Goal: Task Accomplishment & Management: Complete application form

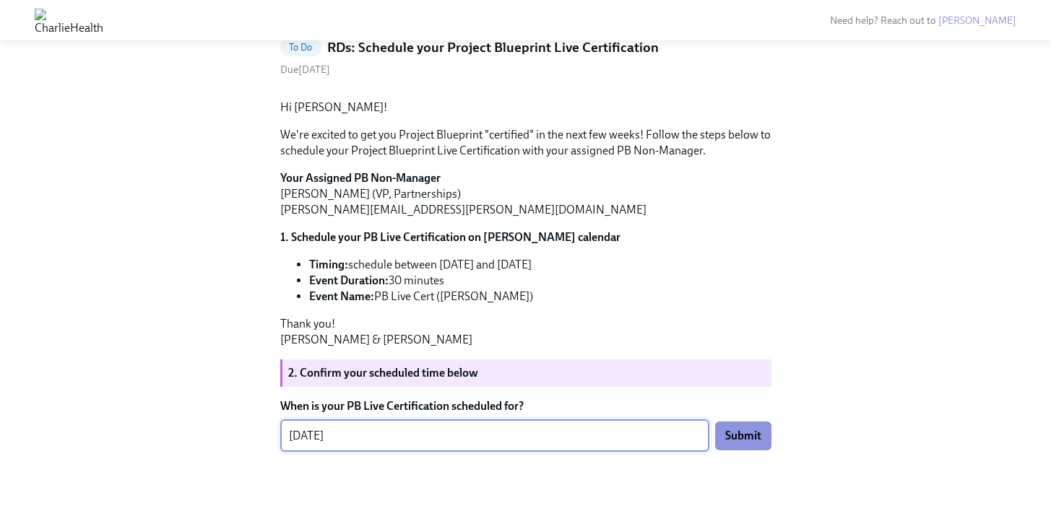
scroll to position [194, 0]
type textarea "[DATE]"
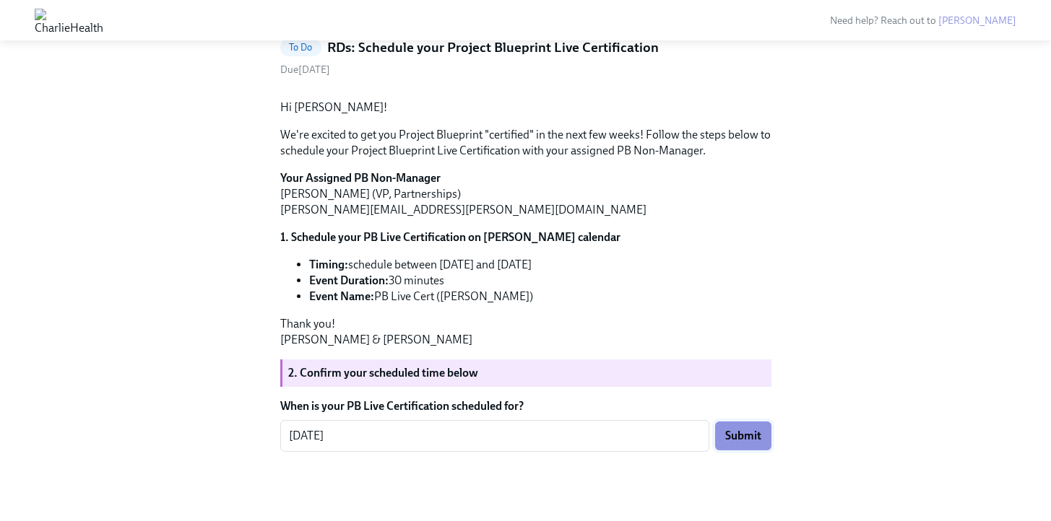
click at [748, 436] on span "Submit" at bounding box center [743, 436] width 36 height 14
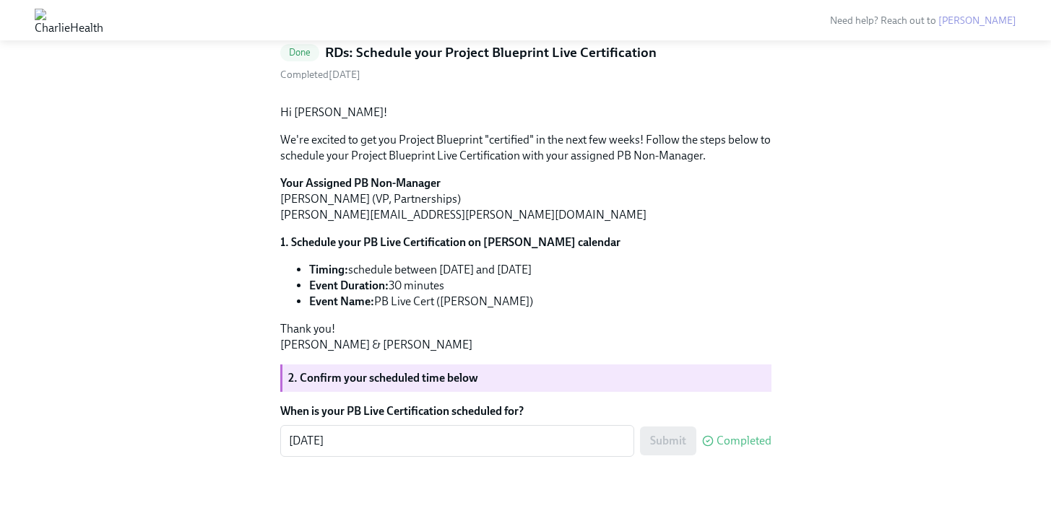
scroll to position [0, 0]
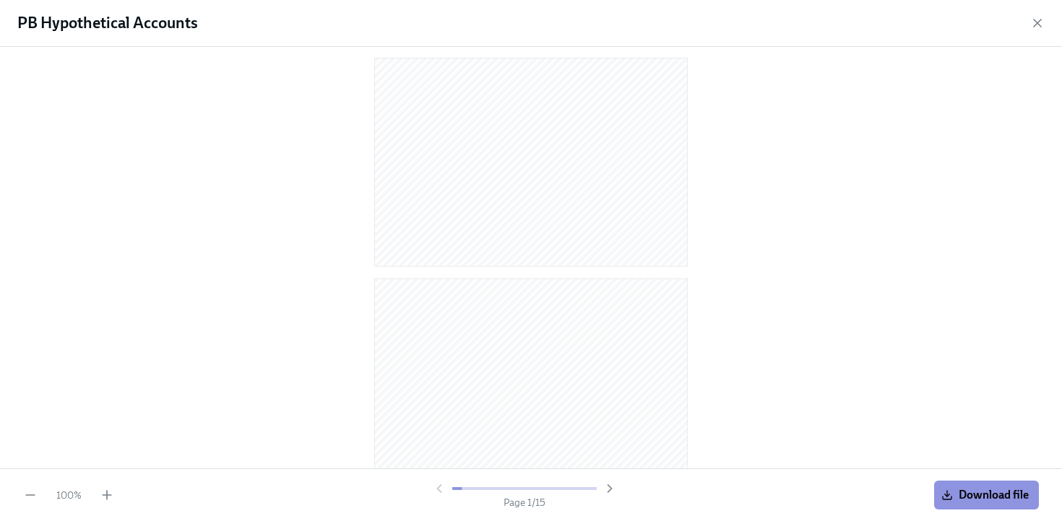
scroll to position [358, 0]
click at [969, 498] on span "Download file" at bounding box center [986, 495] width 85 height 14
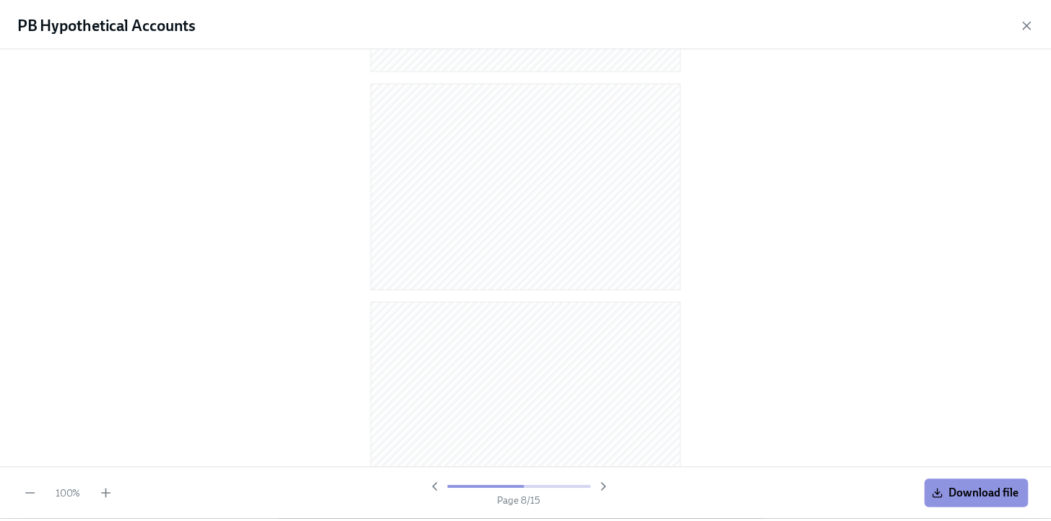
scroll to position [0, 0]
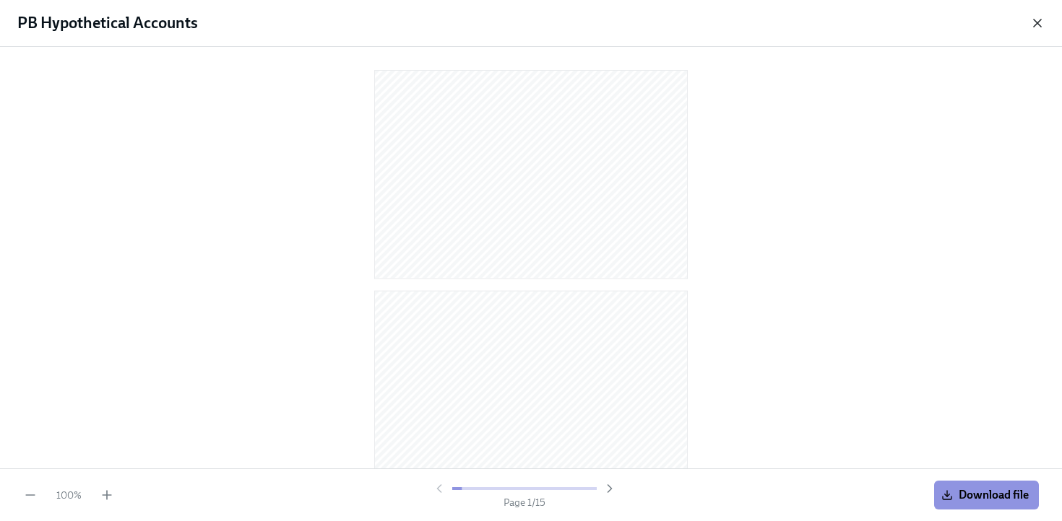
click at [1041, 24] on icon "button" at bounding box center [1037, 23] width 14 height 14
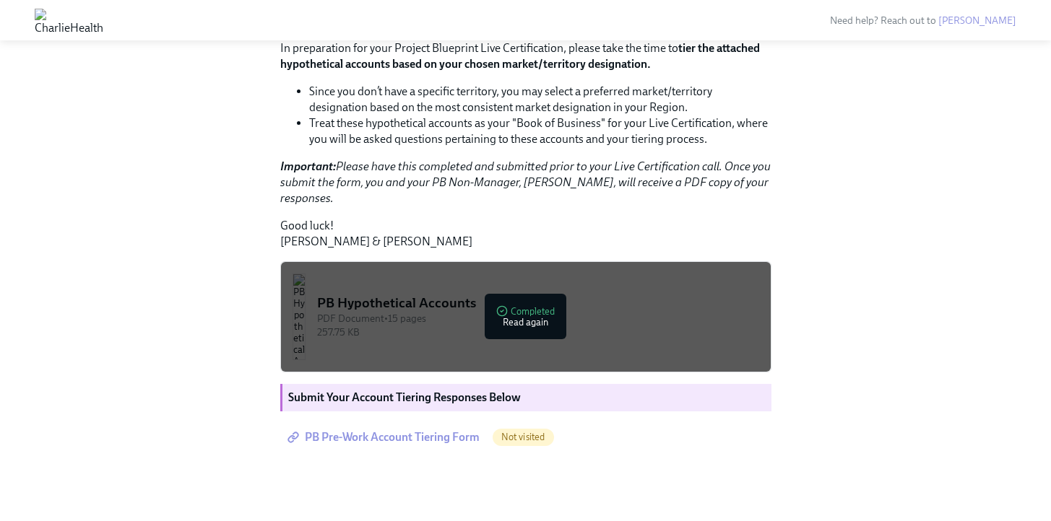
scroll to position [352, 0]
click at [428, 433] on span "PB Pre-Work Account Tiering Form" at bounding box center [384, 437] width 189 height 14
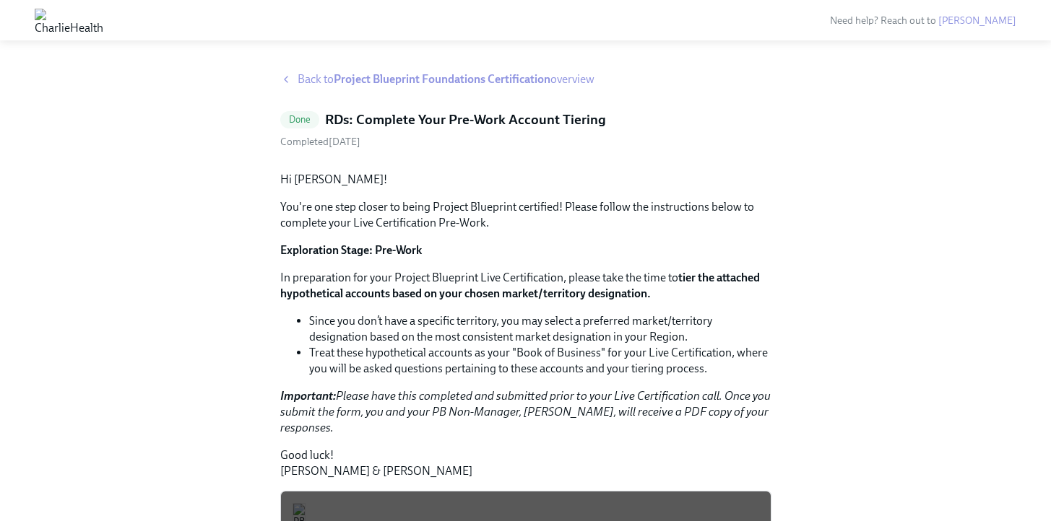
scroll to position [0, 0]
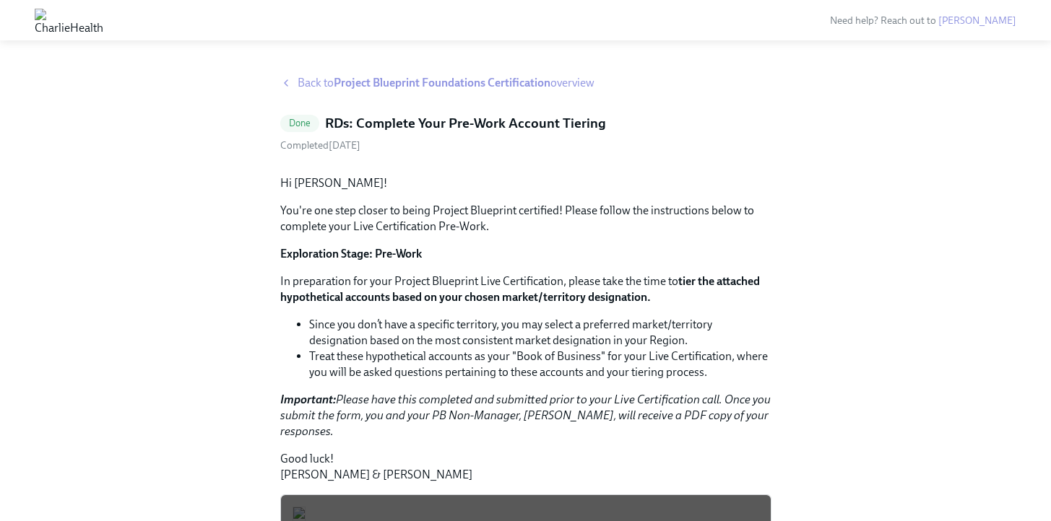
click at [484, 79] on strong "Project Blueprint Foundations Certification" at bounding box center [442, 83] width 217 height 14
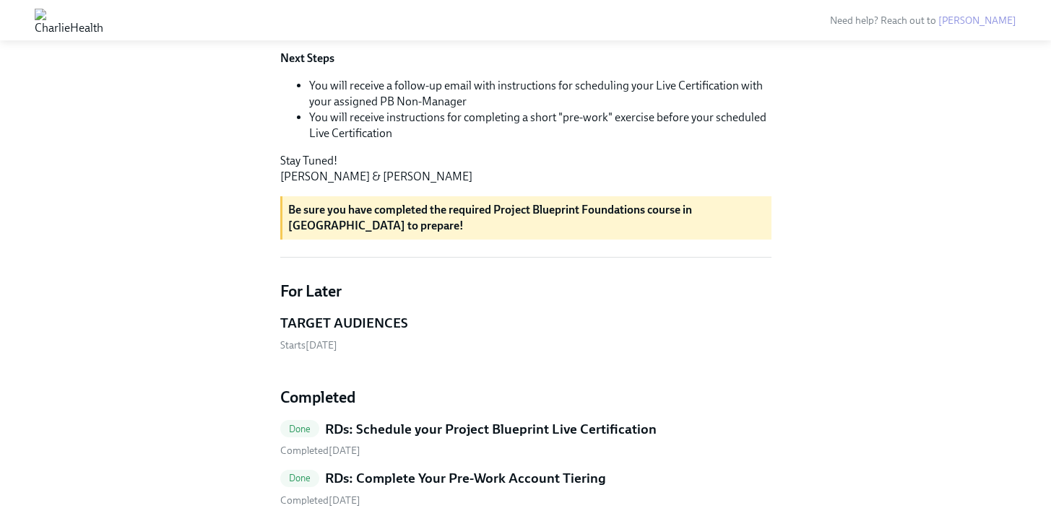
scroll to position [644, 0]
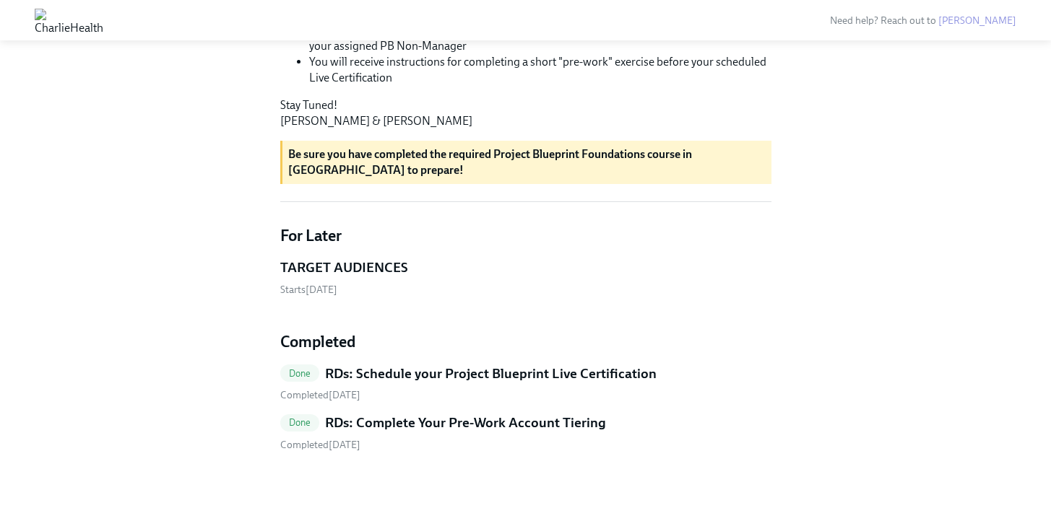
click at [427, 423] on h5 "RDs: Complete Your Pre-Work Account Tiering" at bounding box center [465, 423] width 281 height 19
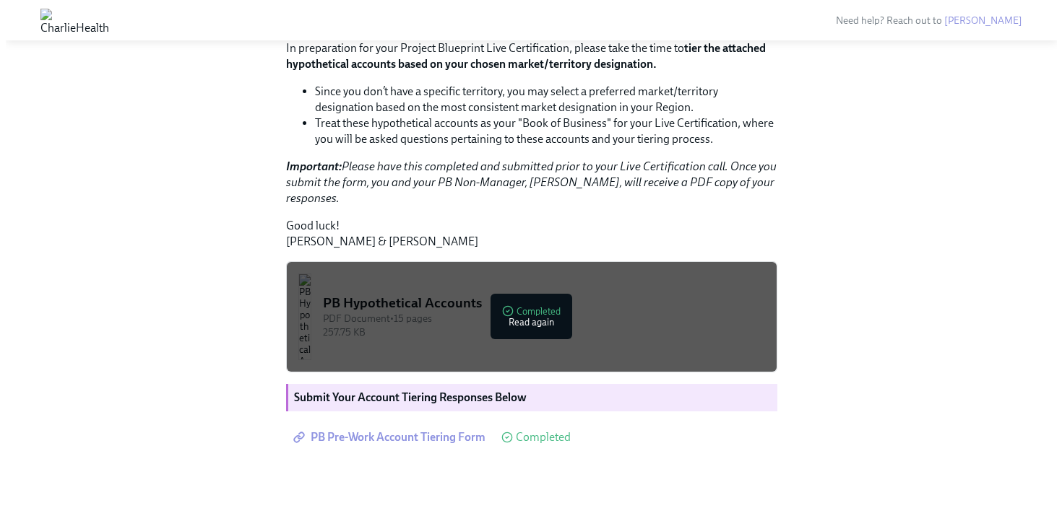
scroll to position [352, 0]
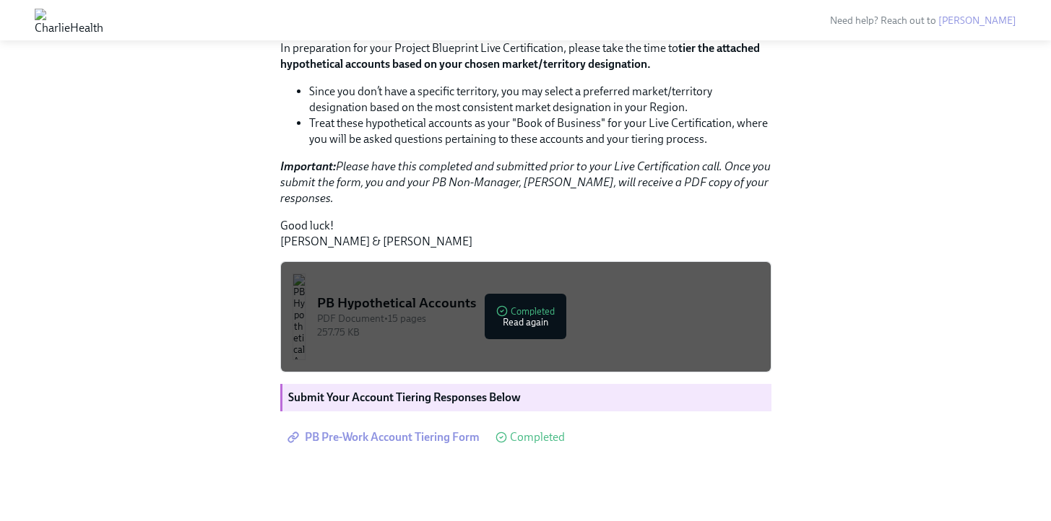
click at [425, 327] on button "PB Hypothetical Accounts PDF Document • 15 pages 257.75 KB Completed Read again" at bounding box center [525, 316] width 491 height 111
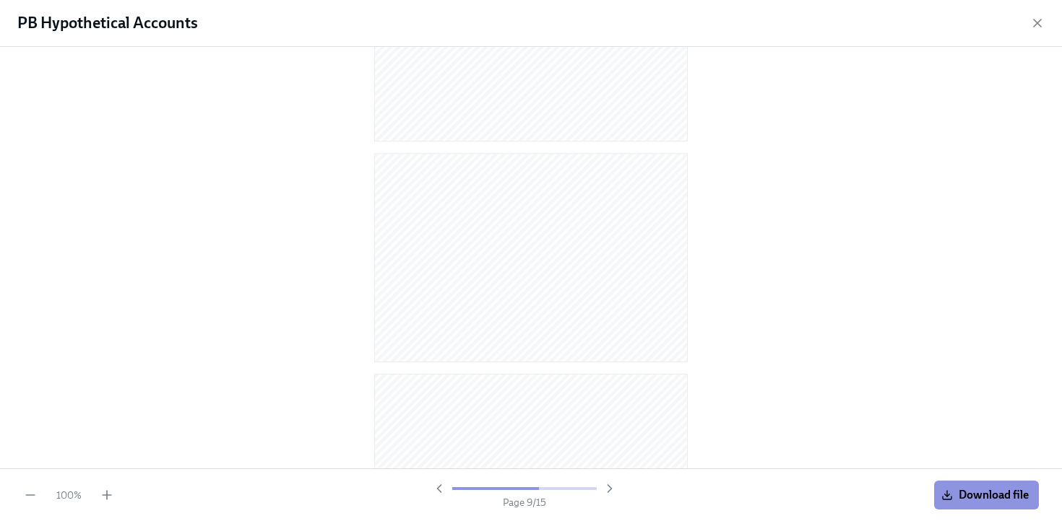
scroll to position [1291, 0]
